Goal: Task Accomplishment & Management: Complete application form

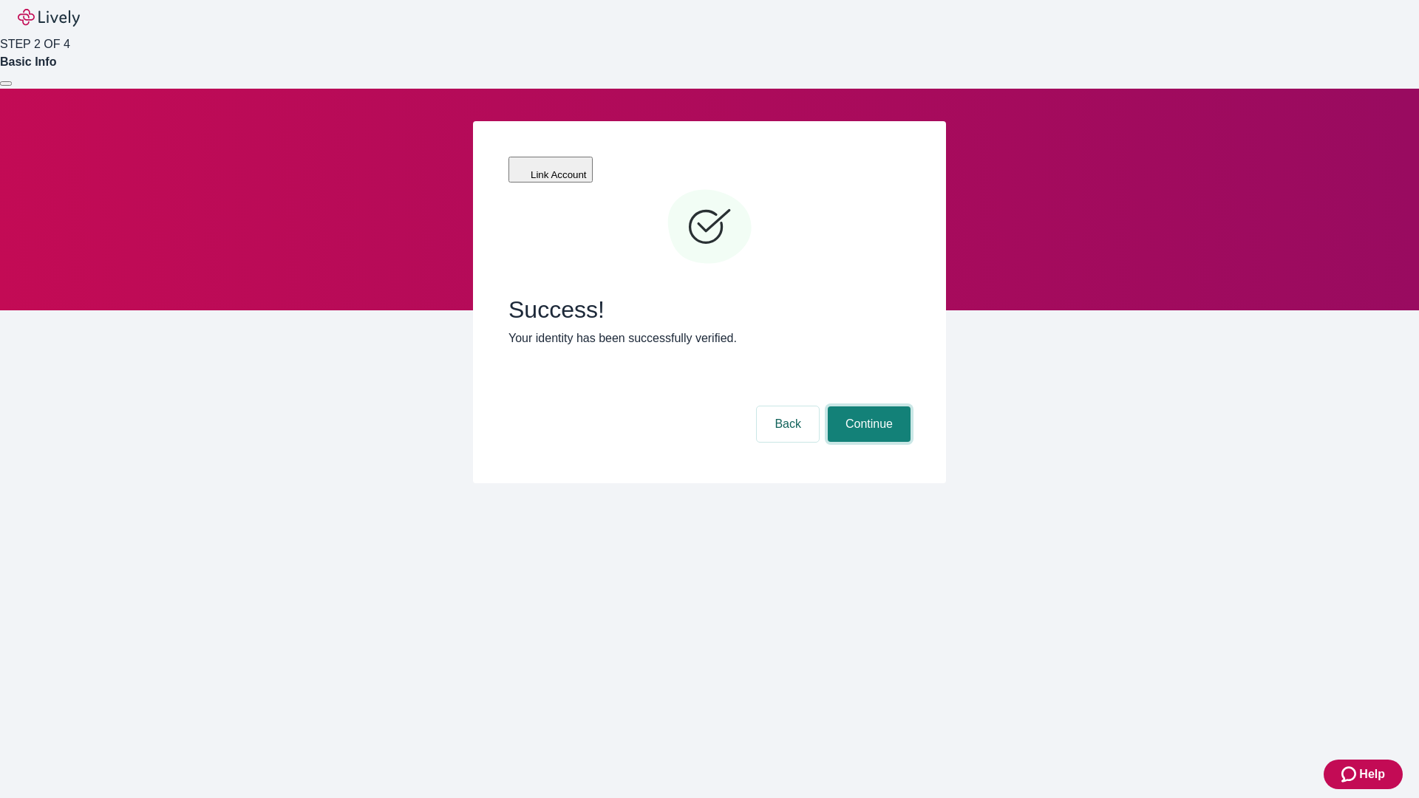
click at [867, 407] on button "Continue" at bounding box center [869, 424] width 83 height 35
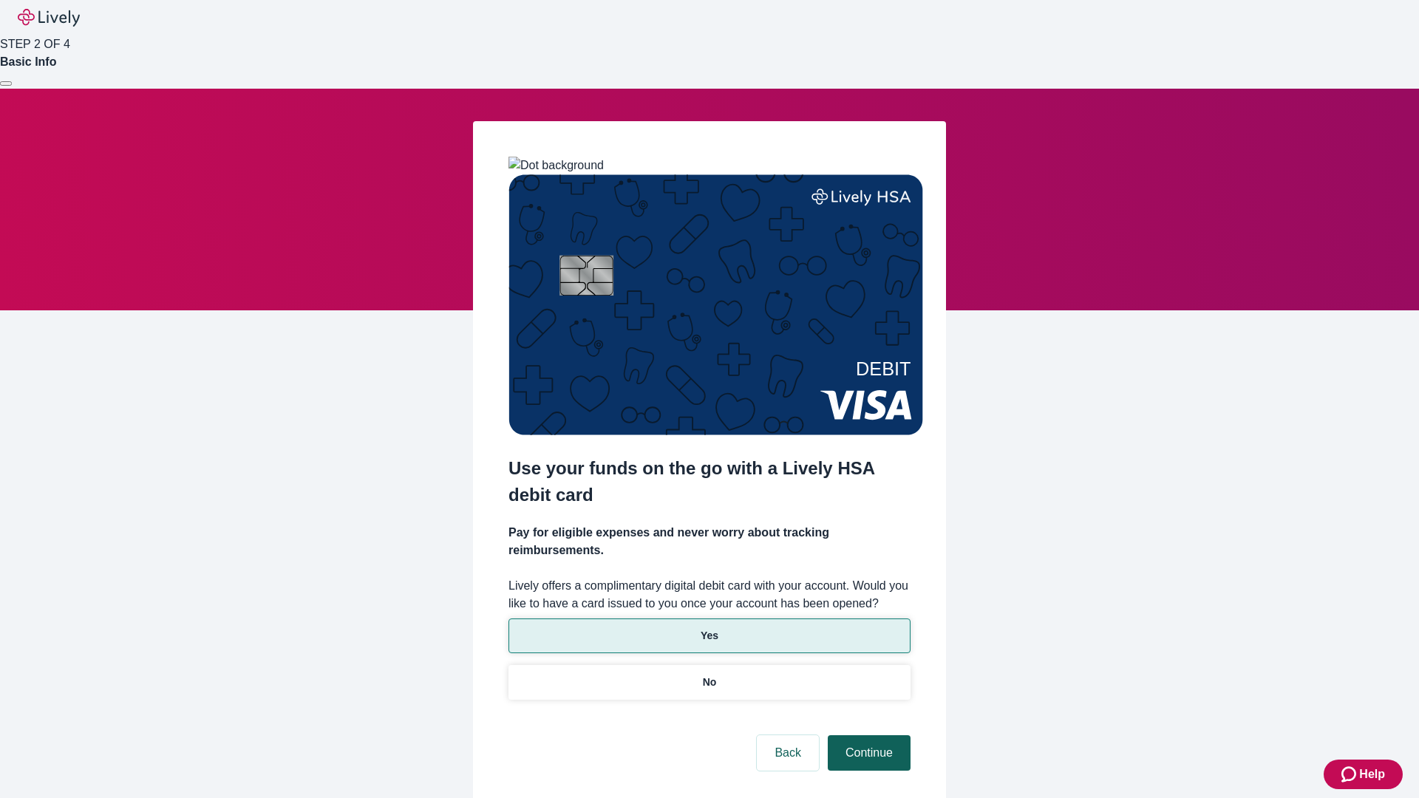
click at [709, 675] on p "No" at bounding box center [710, 683] width 14 height 16
click at [867, 735] on button "Continue" at bounding box center [869, 752] width 83 height 35
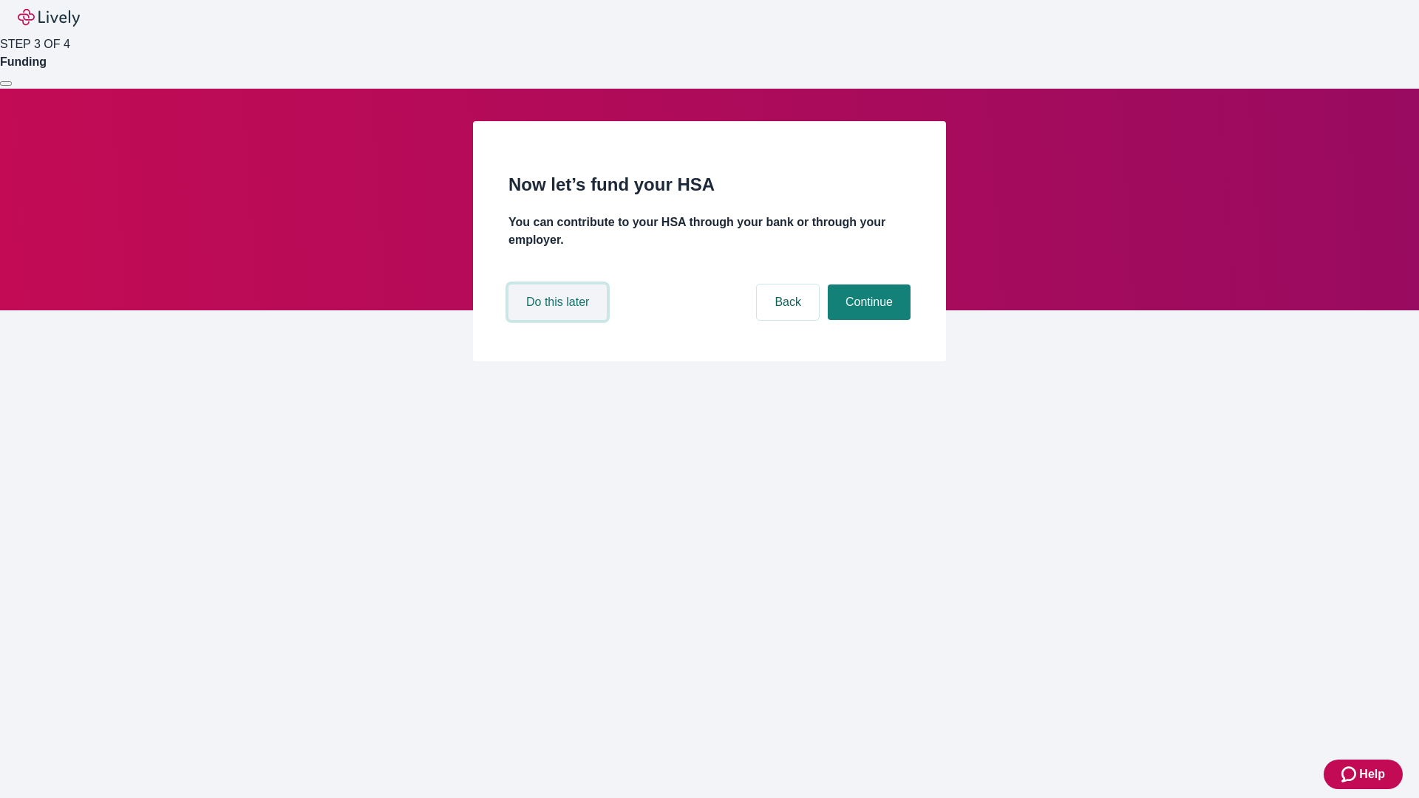
click at [560, 320] on button "Do this later" at bounding box center [558, 302] width 98 height 35
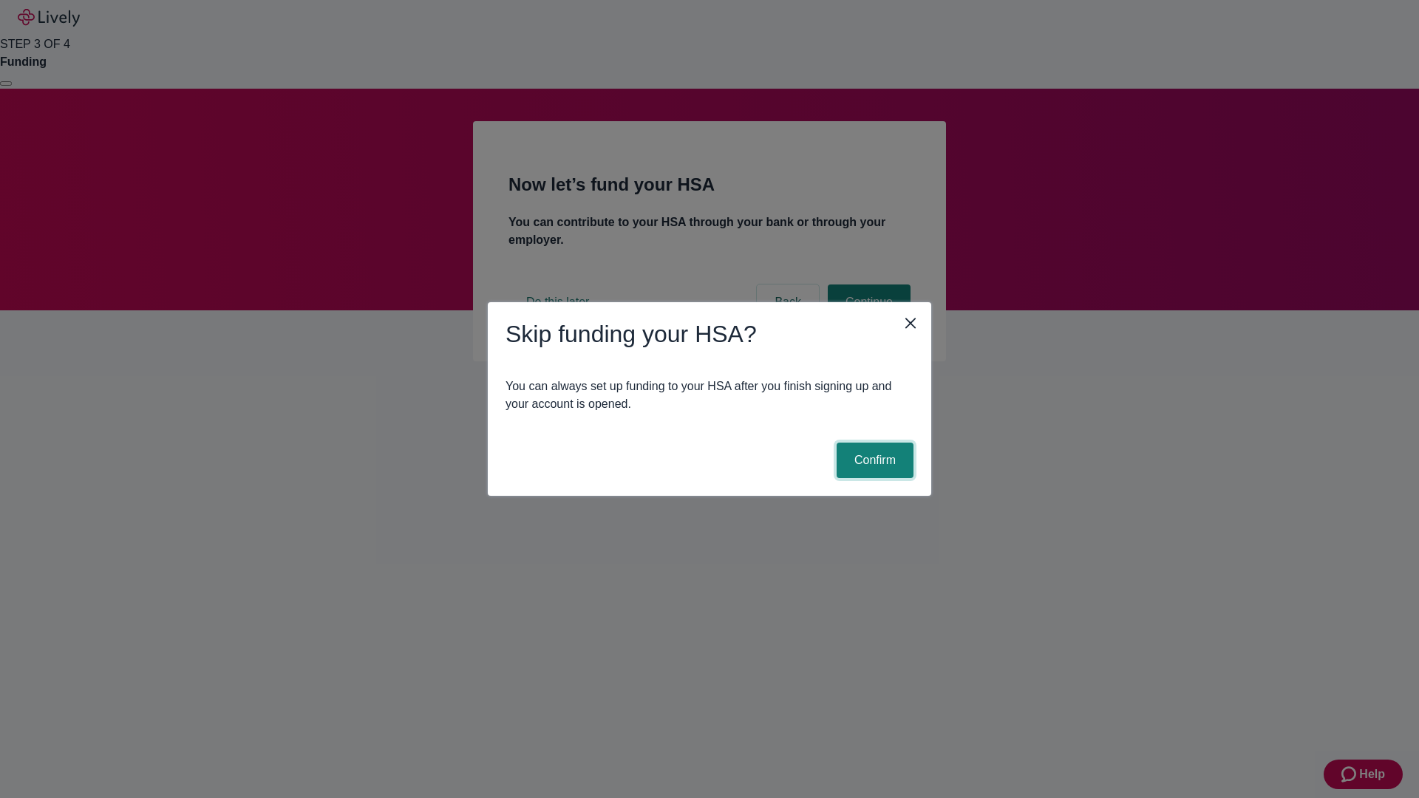
click at [873, 460] on button "Confirm" at bounding box center [875, 460] width 77 height 35
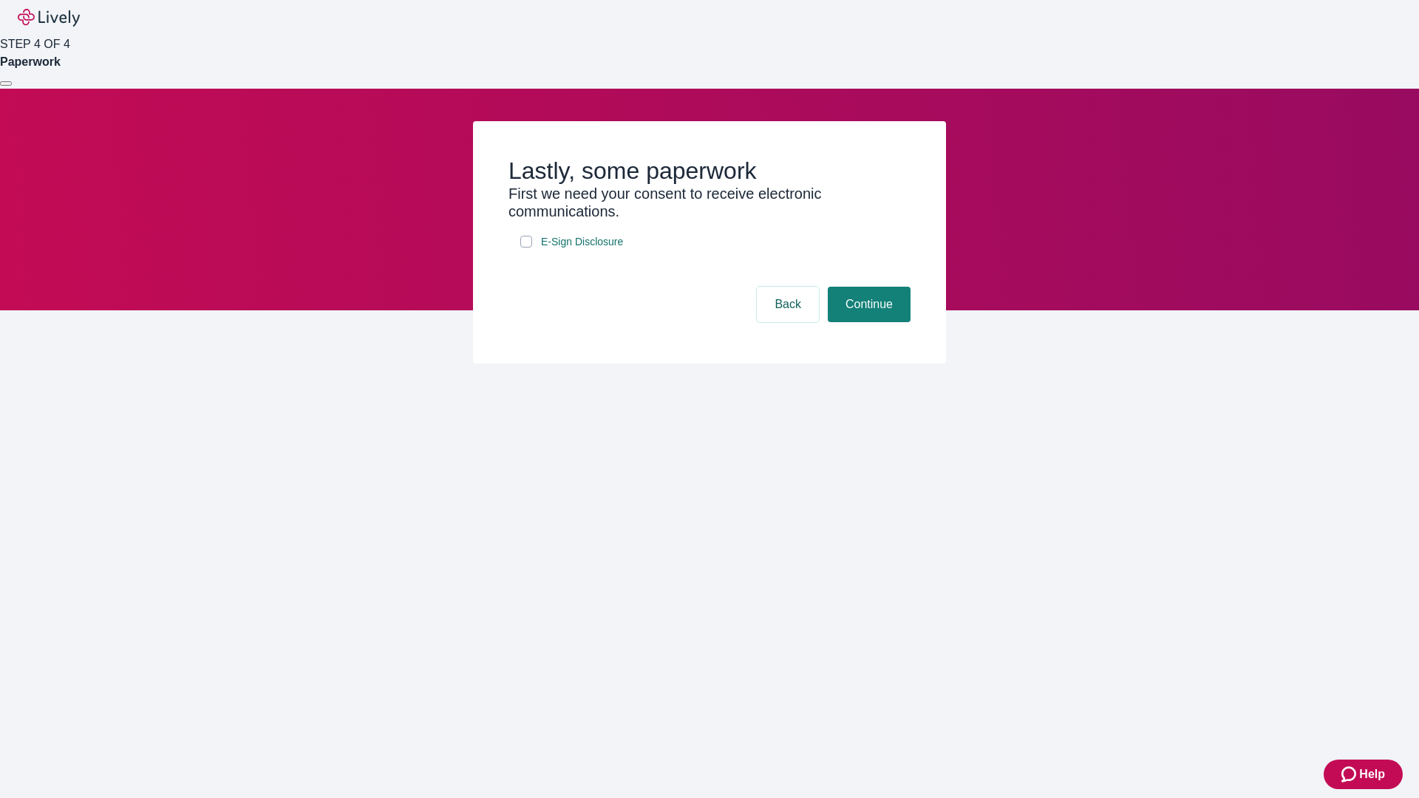
click at [526, 248] on input "E-Sign Disclosure" at bounding box center [526, 242] width 12 height 12
checkbox input "true"
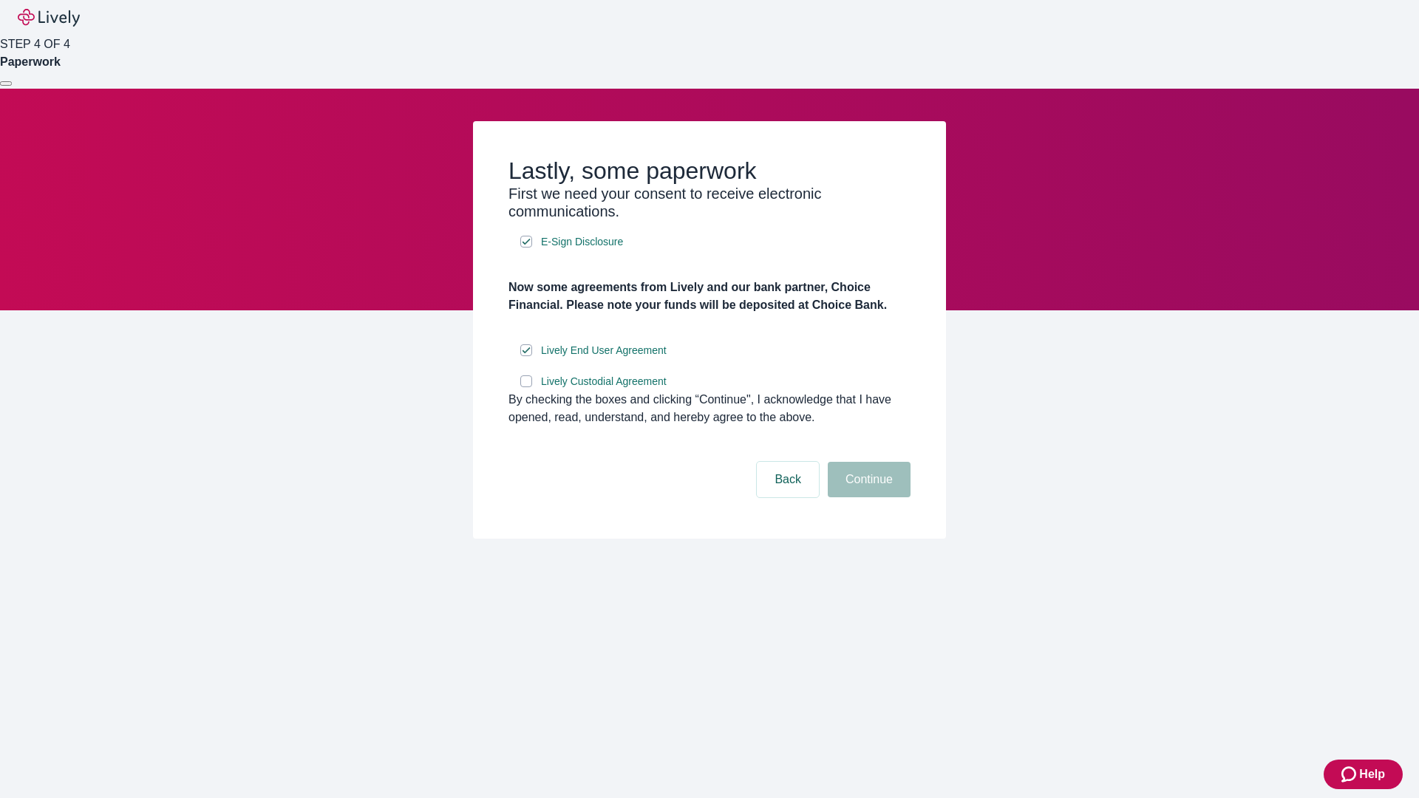
click at [526, 387] on input "Lively Custodial Agreement" at bounding box center [526, 381] width 12 height 12
checkbox input "true"
click at [867, 497] on button "Continue" at bounding box center [869, 479] width 83 height 35
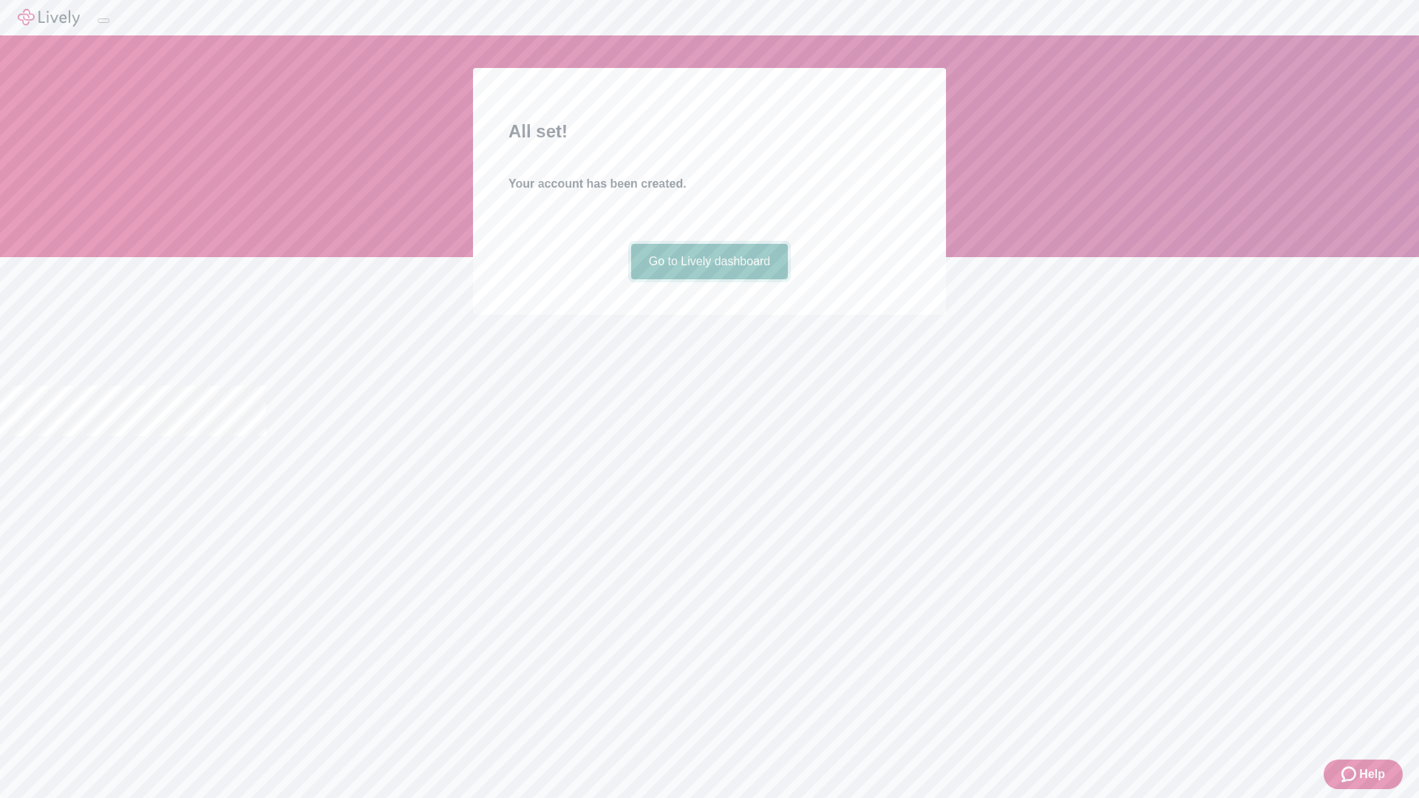
click at [709, 279] on link "Go to Lively dashboard" at bounding box center [709, 261] width 157 height 35
